Goal: Task Accomplishment & Management: Manage account settings

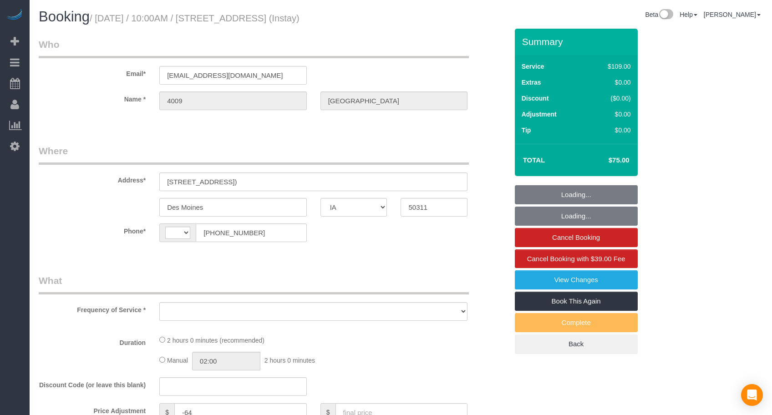
select select "IA"
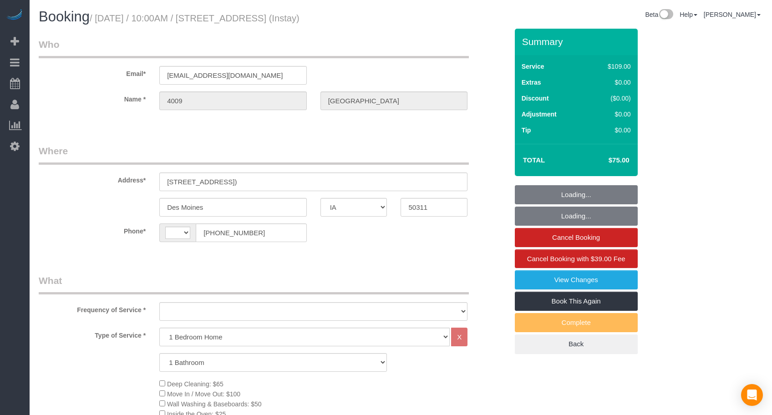
select select "string:[GEOGRAPHIC_DATA]"
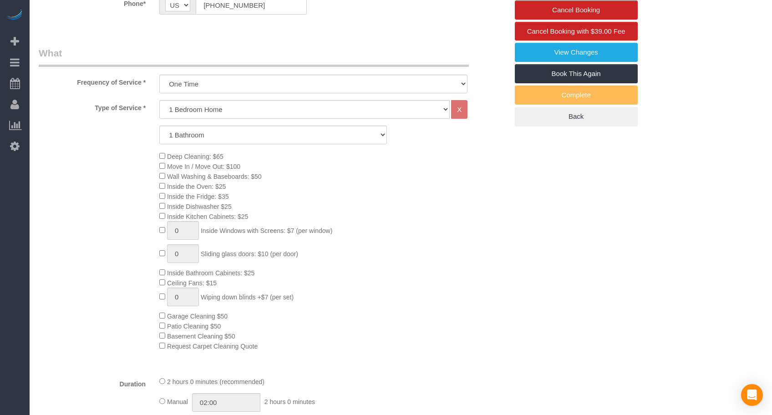
select select "object:757"
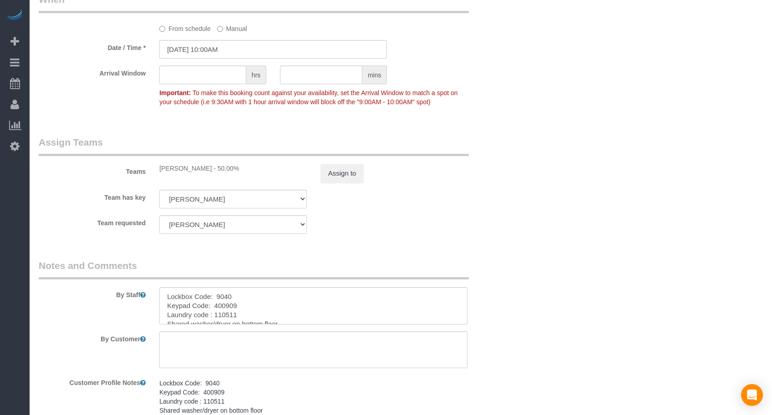
scroll to position [834, 0]
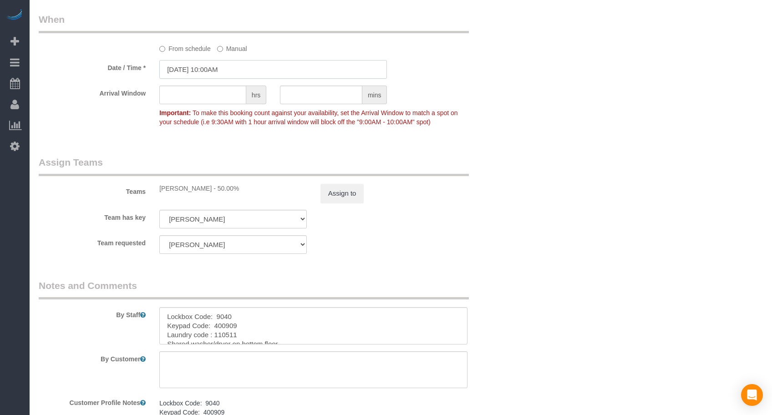
click at [231, 63] on input "[DATE] 10:00AM" at bounding box center [273, 69] width 228 height 19
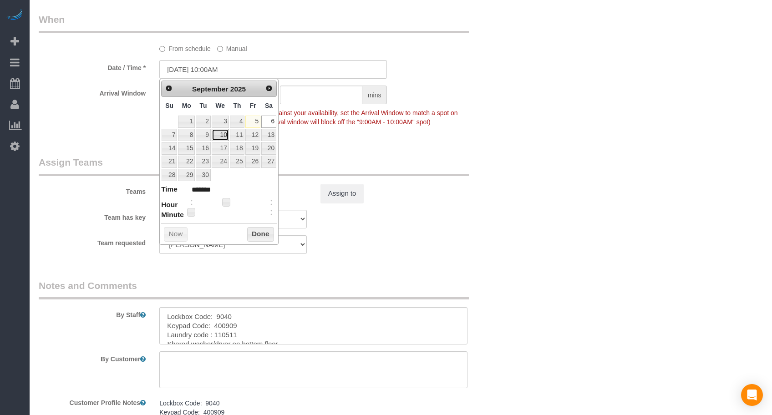
click at [223, 138] on link "10" at bounding box center [220, 135] width 17 height 12
type input "[DATE] 10:00AM"
drag, startPoint x: 266, startPoint y: 230, endPoint x: 267, endPoint y: 225, distance: 4.6
click at [266, 230] on button "Done" at bounding box center [260, 234] width 27 height 15
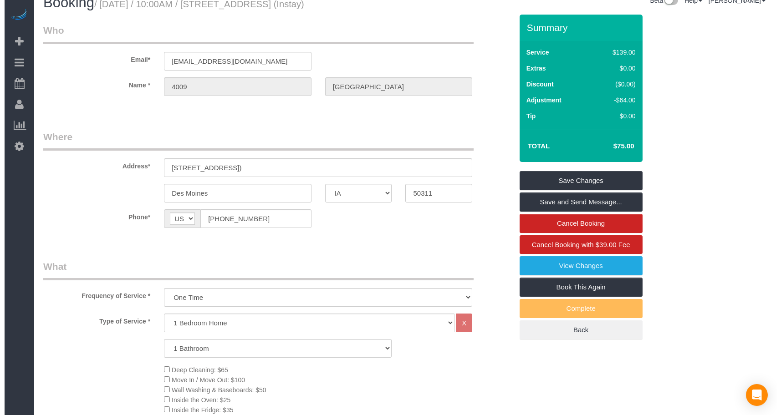
scroll to position [0, 0]
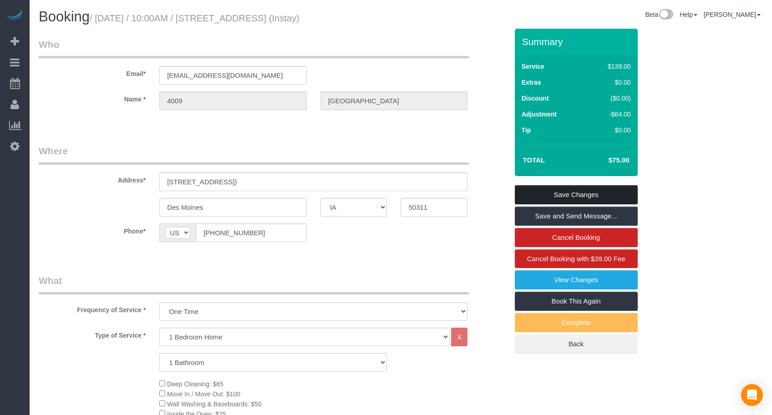
click at [562, 195] on link "Save Changes" at bounding box center [576, 194] width 123 height 19
